Goal: Browse casually: Explore the website without a specific task or goal

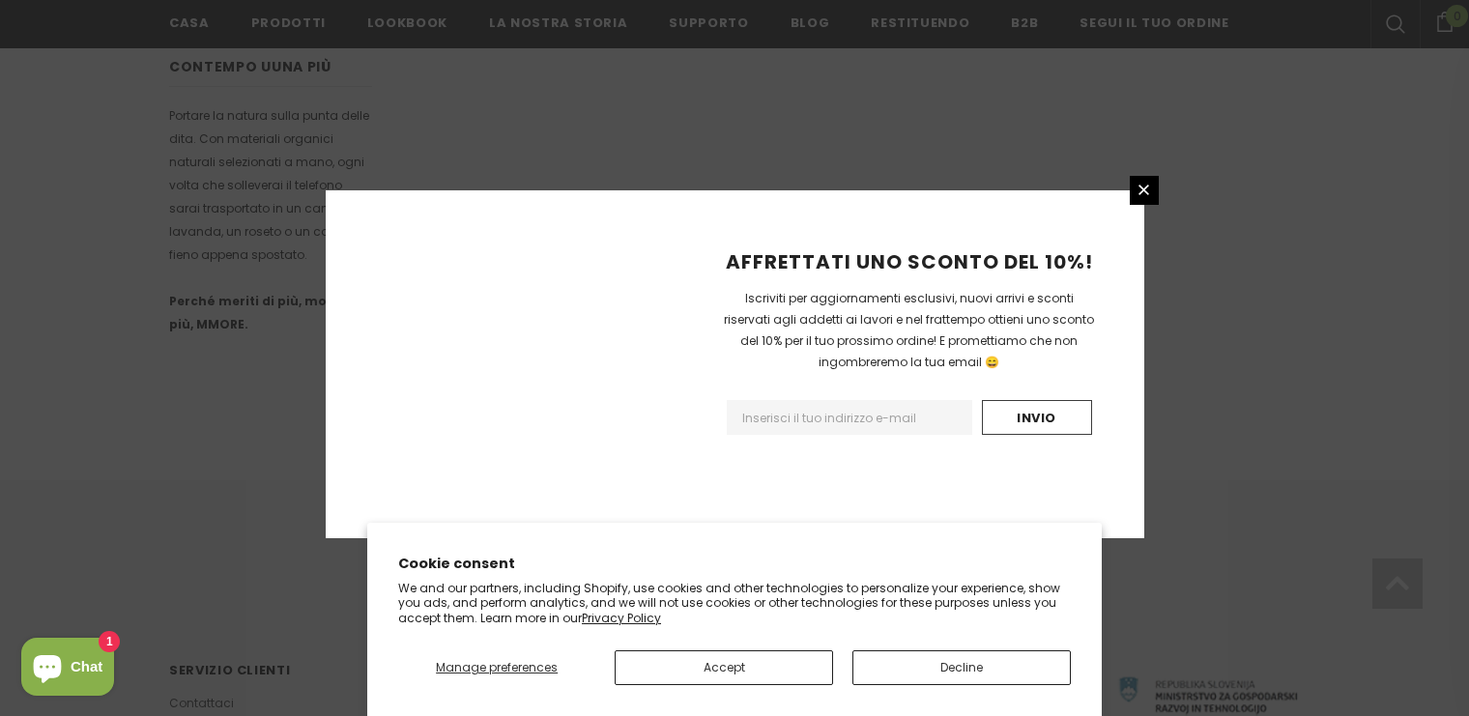
scroll to position [1265, 0]
